Goal: Browse casually

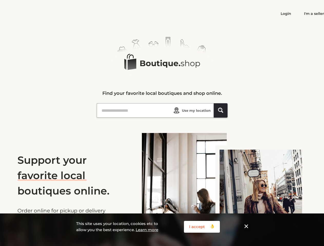
click at [162, 123] on div "Logo Created with Sketch. Find your favorite local boutiques and shop online." at bounding box center [162, 81] width 131 height 89
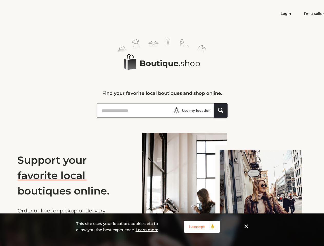
click at [191, 110] on span "Use my location" at bounding box center [196, 110] width 29 height 5
click at [220, 110] on icon "Shape_1 Created with Sketch." at bounding box center [220, 110] width 5 height 5
click at [202, 227] on button "I accept 👌 Created with Sketch. 👌" at bounding box center [202, 227] width 36 height 12
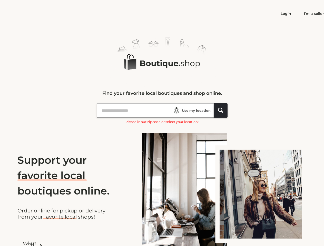
click at [246, 227] on img at bounding box center [224, 196] width 165 height 127
